Goal: Information Seeking & Learning: Learn about a topic

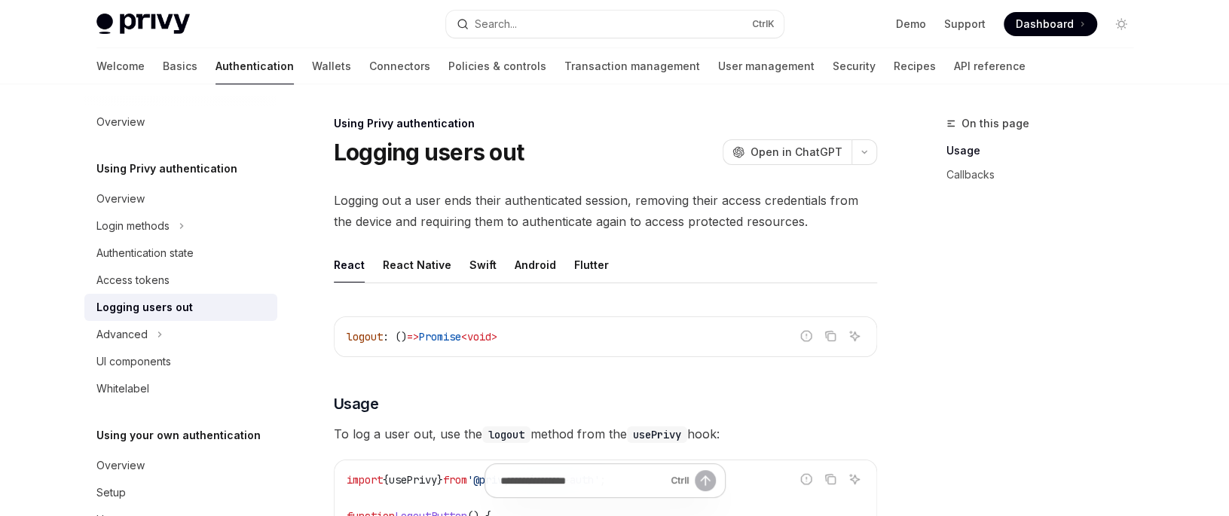
scroll to position [23, 0]
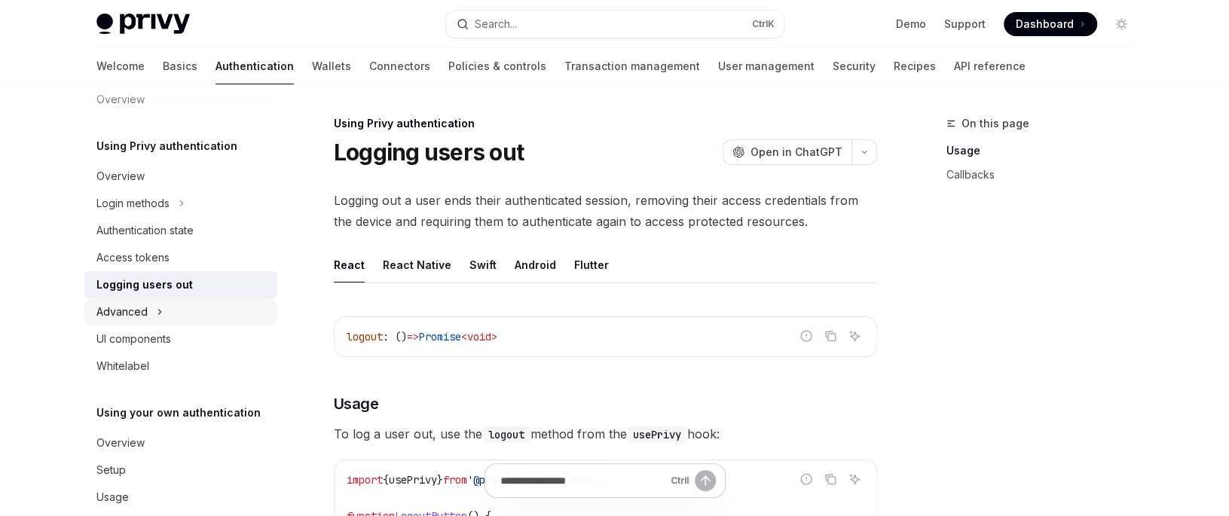
click at [115, 314] on div "Advanced" at bounding box center [121, 312] width 51 height 18
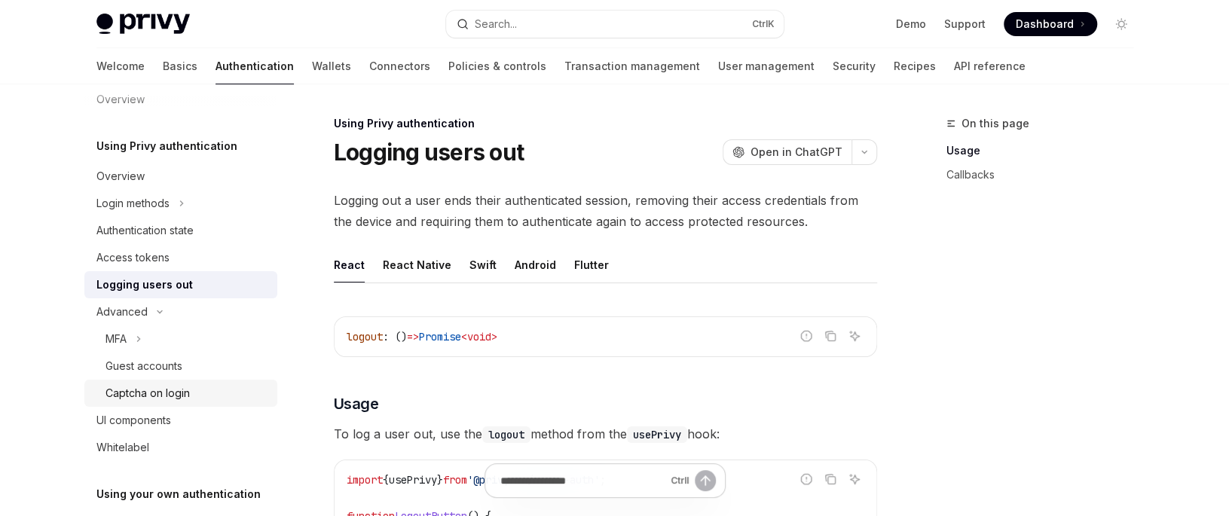
click at [137, 394] on div "Captcha on login" at bounding box center [147, 393] width 84 height 18
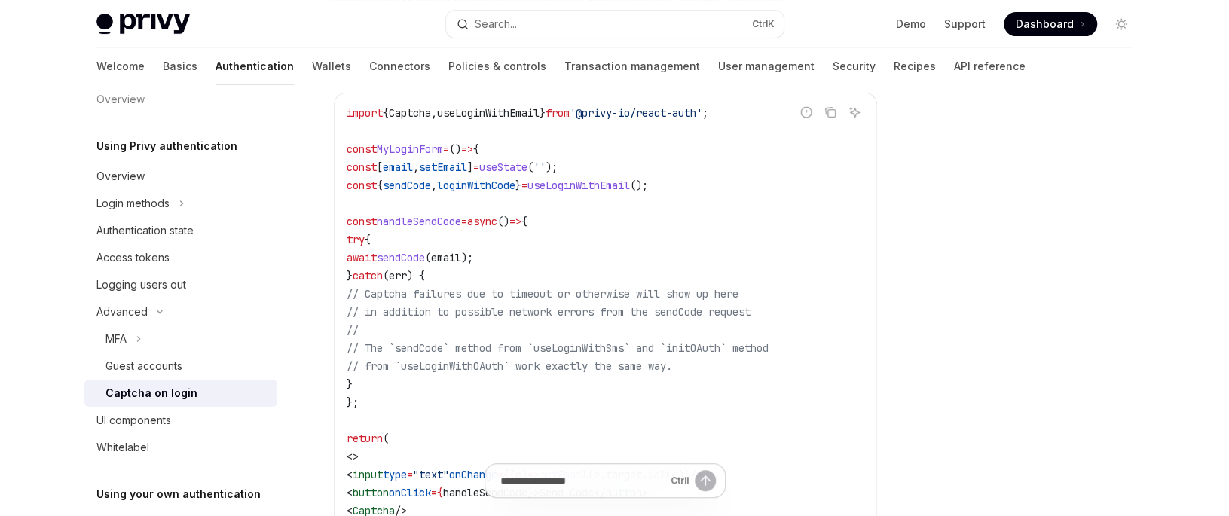
scroll to position [301, 0]
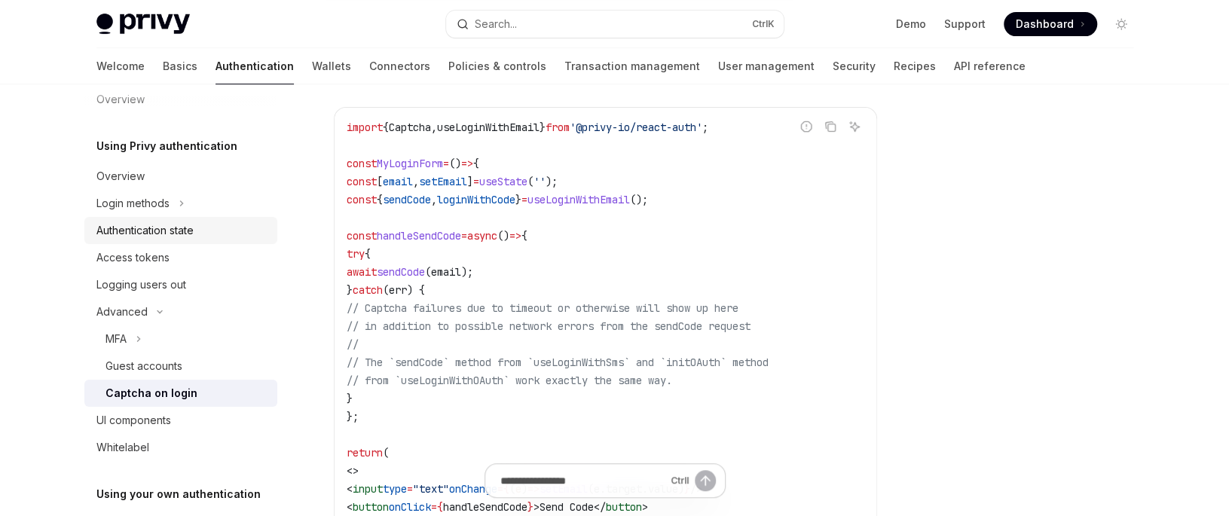
click at [142, 231] on div "Authentication state" at bounding box center [144, 231] width 97 height 18
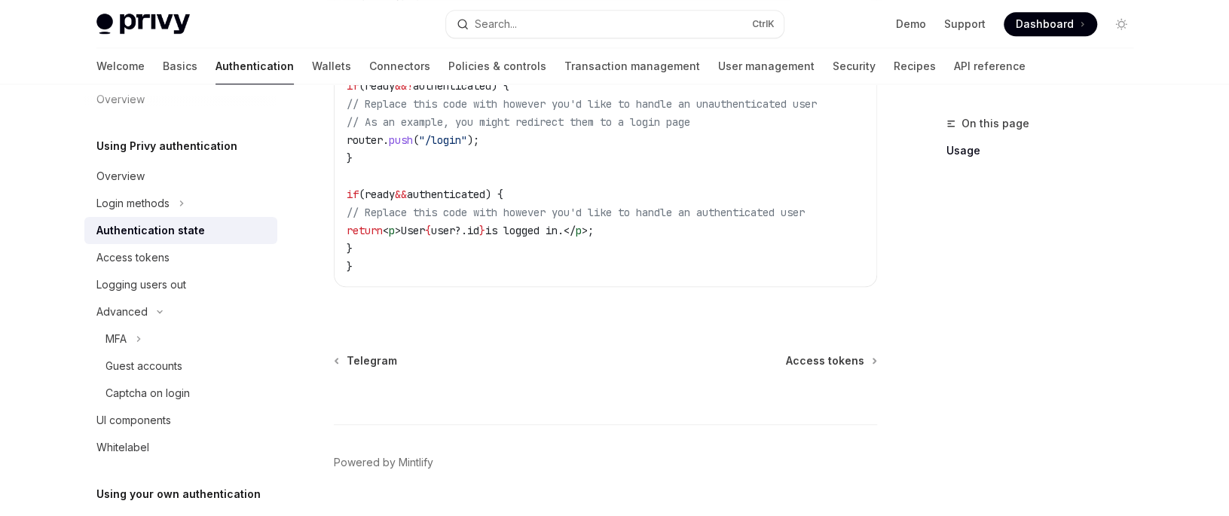
scroll to position [784, 0]
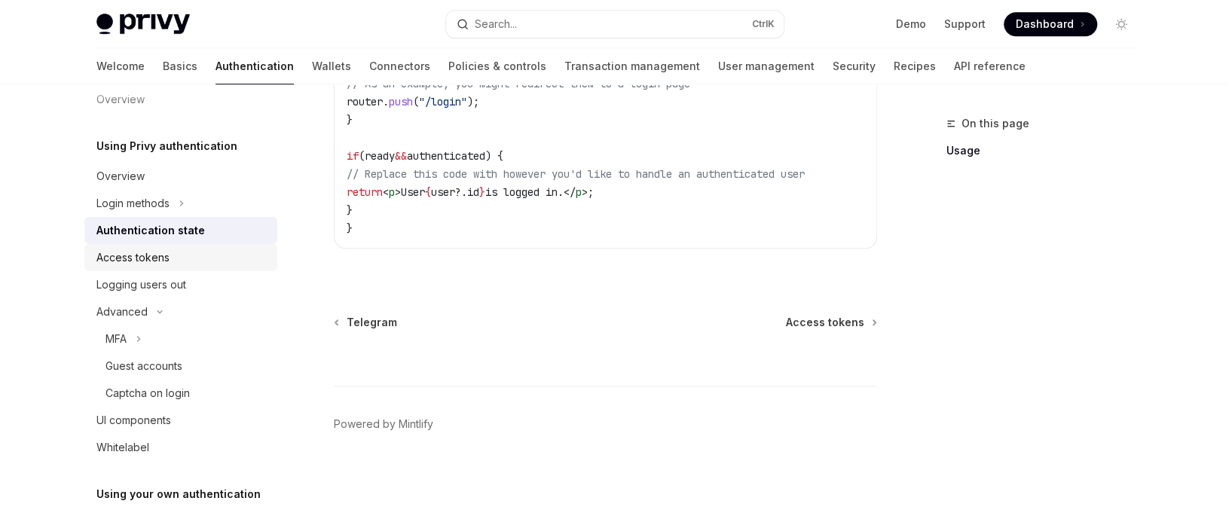
click at [148, 259] on div "Access tokens" at bounding box center [132, 258] width 73 height 18
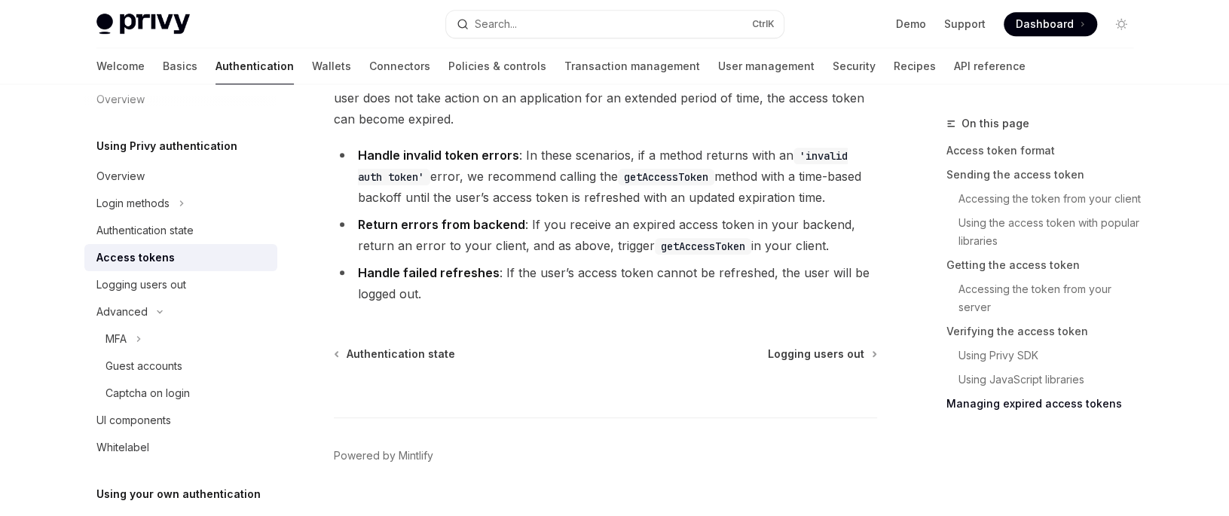
scroll to position [4220, 0]
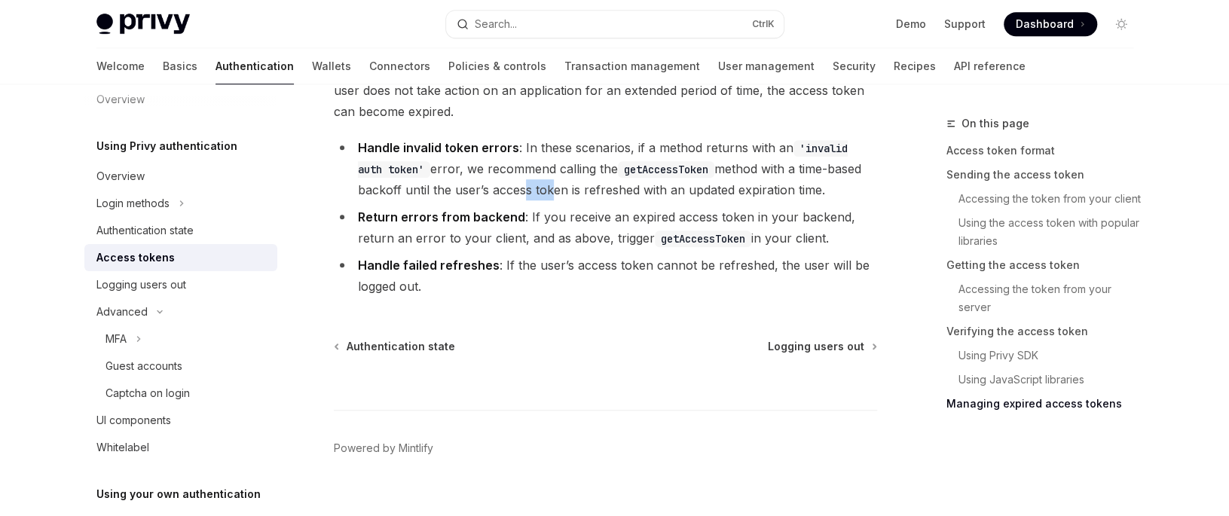
drag, startPoint x: 515, startPoint y: 185, endPoint x: 541, endPoint y: 179, distance: 26.2
click at [541, 179] on li "Handle invalid token errors : In these scenarios, if a method returns with an '…" at bounding box center [605, 168] width 543 height 63
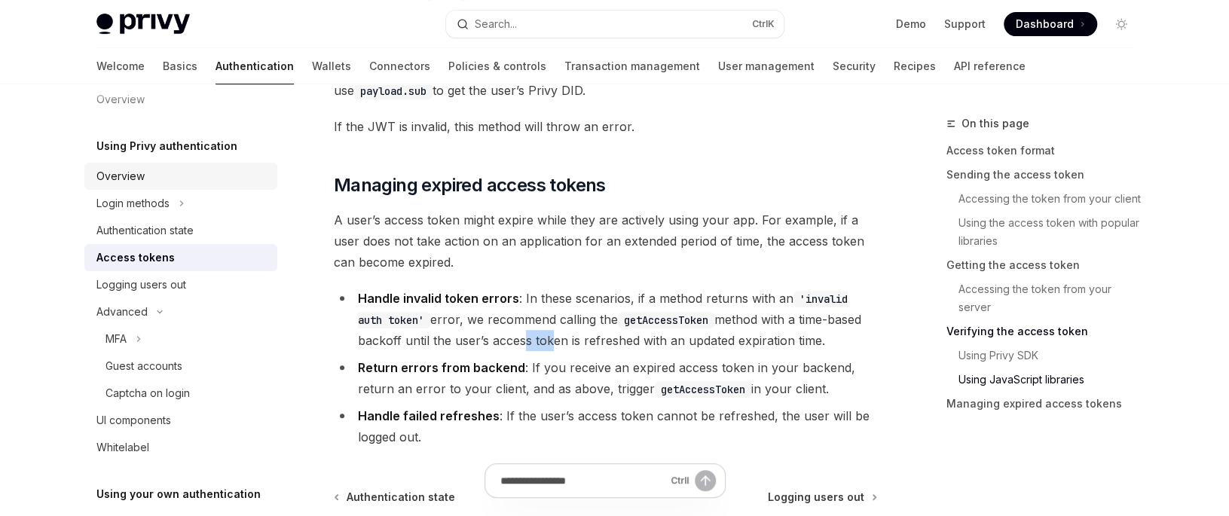
scroll to position [0, 0]
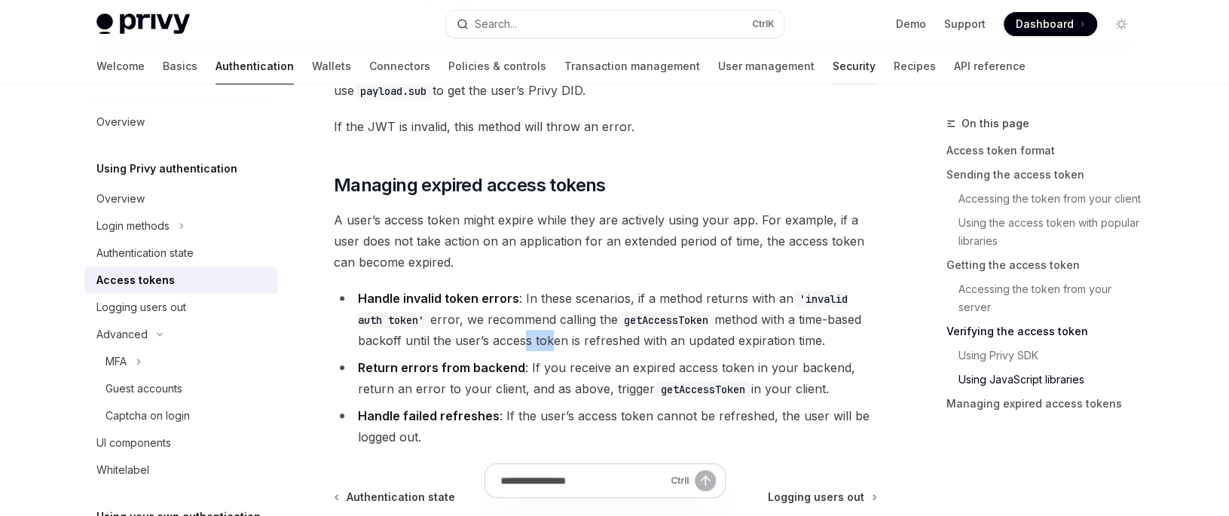
click at [833, 60] on link "Security" at bounding box center [854, 66] width 43 height 36
type textarea "*"
